Goal: Find specific page/section: Find specific page/section

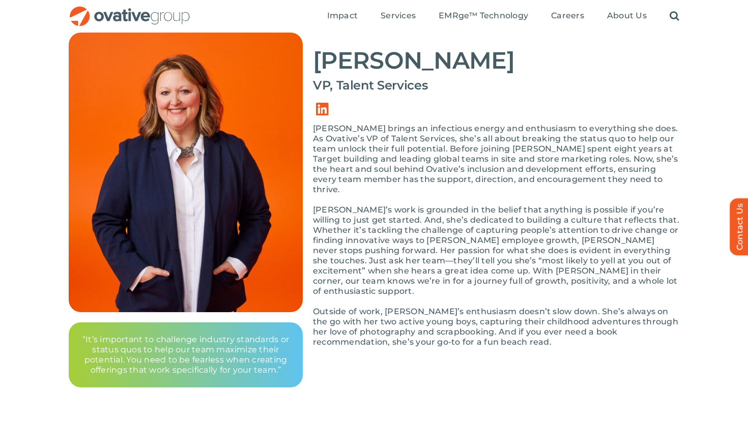
scroll to position [75, 0]
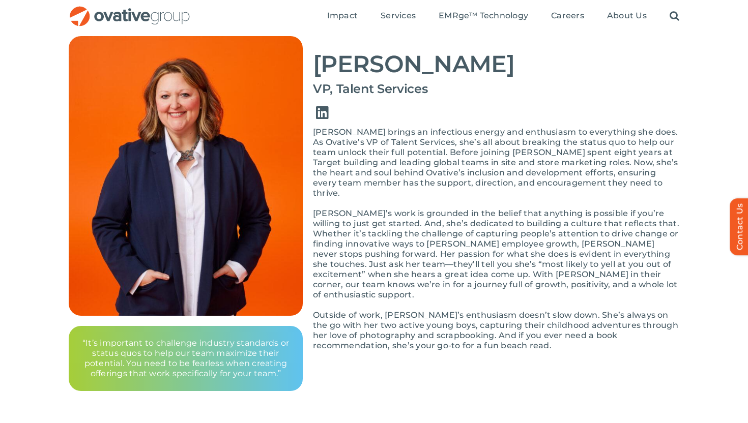
click at [324, 111] on link "Link to https://www.linkedin.com/in/erin-boyce-aberg-ab65bb2/" at bounding box center [322, 113] width 28 height 28
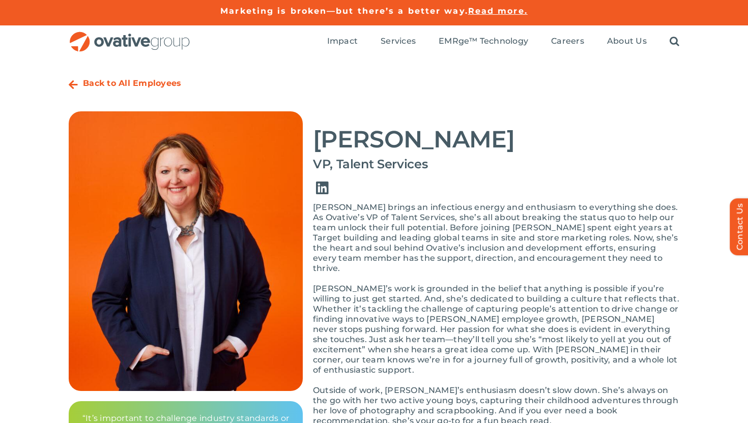
click at [323, 183] on link "Link to https://www.linkedin.com/in/erin-boyce-aberg-ab65bb2/" at bounding box center [322, 188] width 28 height 28
